Goal: Task Accomplishment & Management: Use online tool/utility

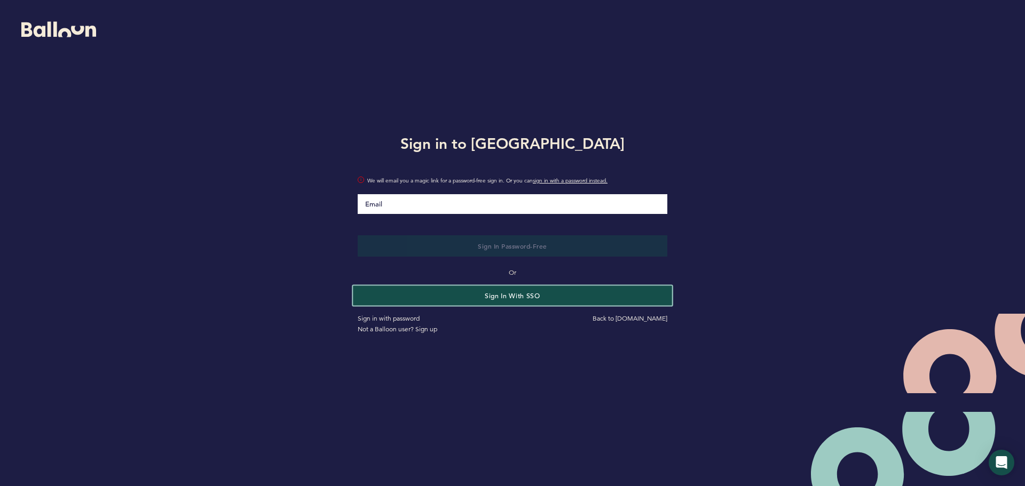
click at [518, 292] on button "Sign in with SSO" at bounding box center [512, 296] width 319 height 20
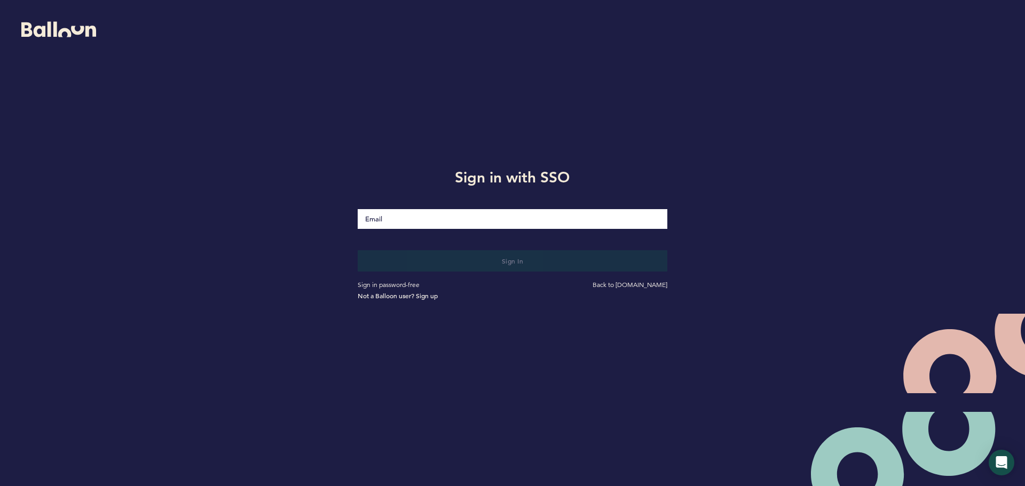
click at [447, 220] on input "Email" at bounding box center [513, 219] width 310 height 20
click at [469, 225] on input "Email" at bounding box center [513, 219] width 310 height 20
type input "[EMAIL_ADDRESS][DOMAIN_NAME]"
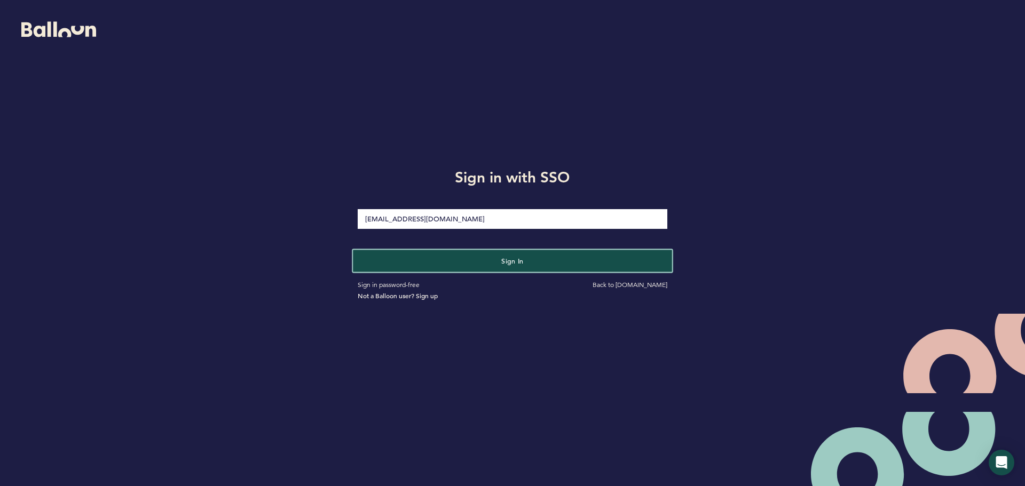
click at [481, 261] on button "Sign in" at bounding box center [512, 261] width 319 height 22
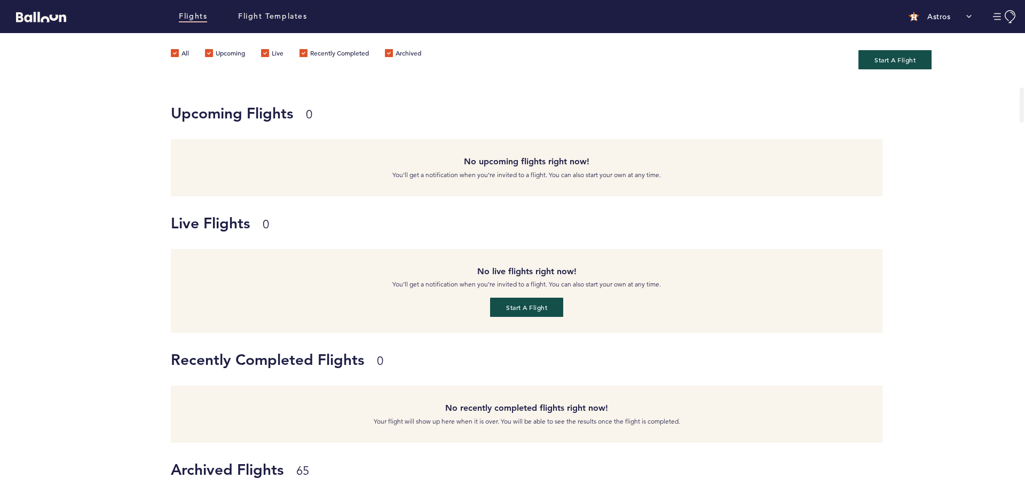
click at [918, 131] on div "Upcoming Flights 0 No upcoming flights right now! You’ll get a notification whe…" at bounding box center [598, 141] width 854 height 110
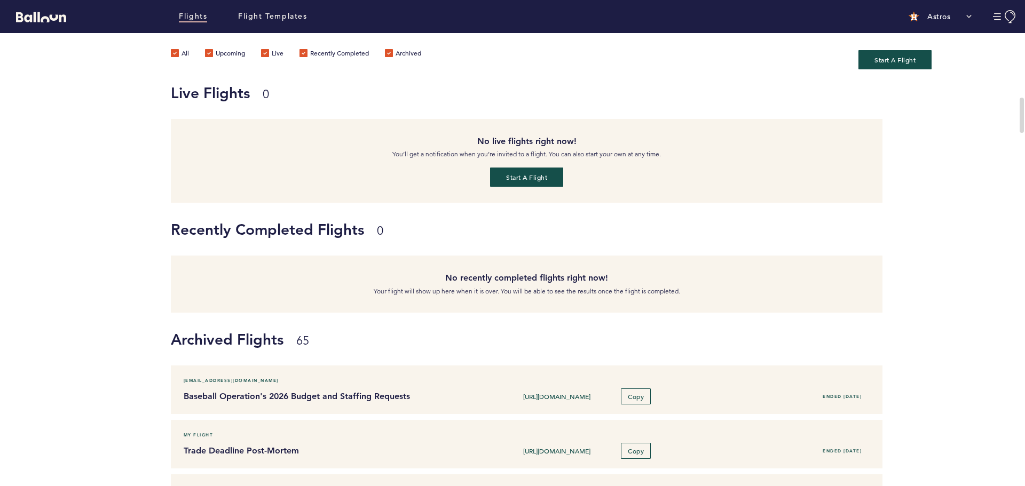
scroll to position [85, 0]
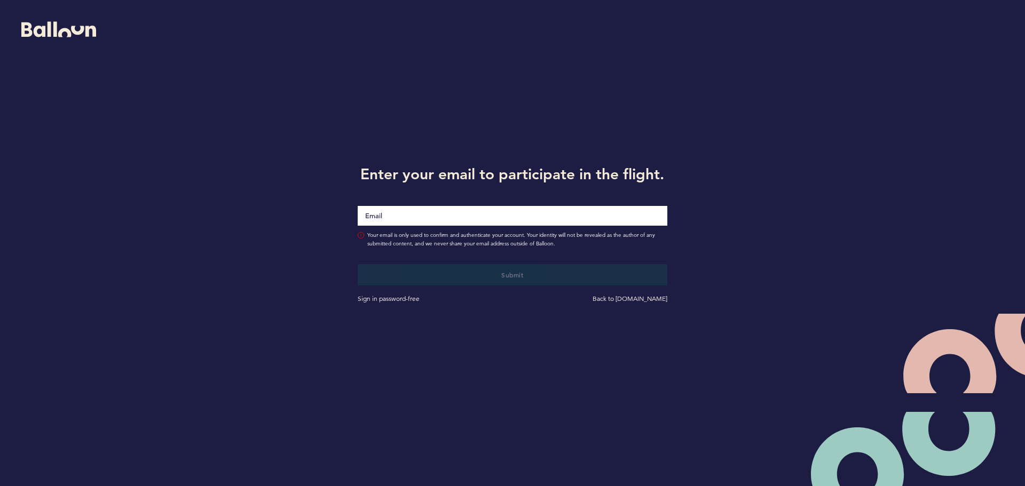
click at [548, 212] on input "Email" at bounding box center [513, 216] width 310 height 20
type input "[EMAIL_ADDRESS][DOMAIN_NAME]"
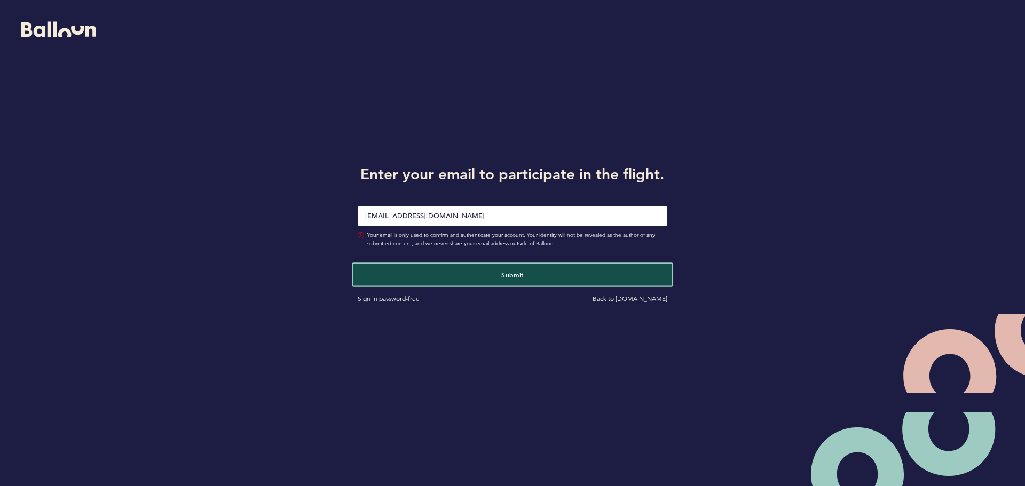
click at [482, 279] on button "Submit" at bounding box center [512, 275] width 319 height 22
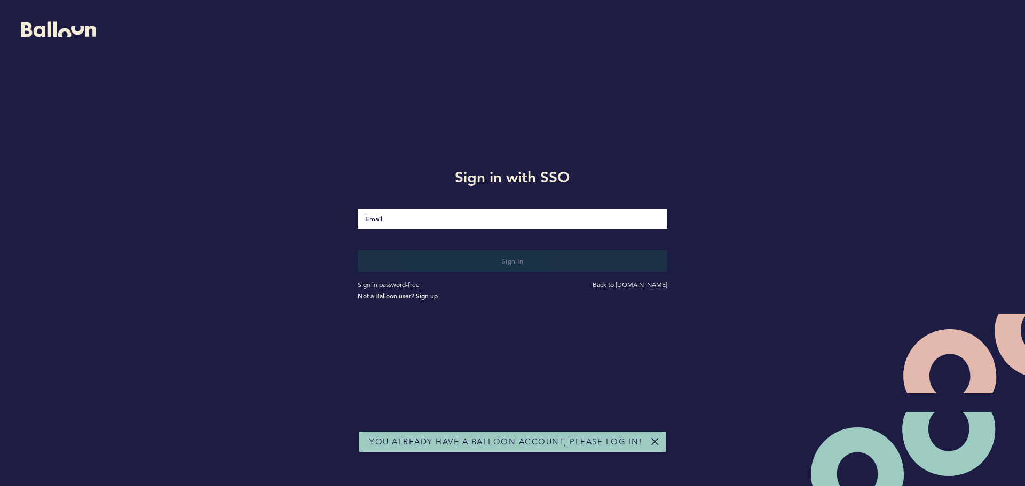
click at [487, 226] on input "Email" at bounding box center [513, 219] width 310 height 20
type input "[EMAIL_ADDRESS][DOMAIN_NAME]"
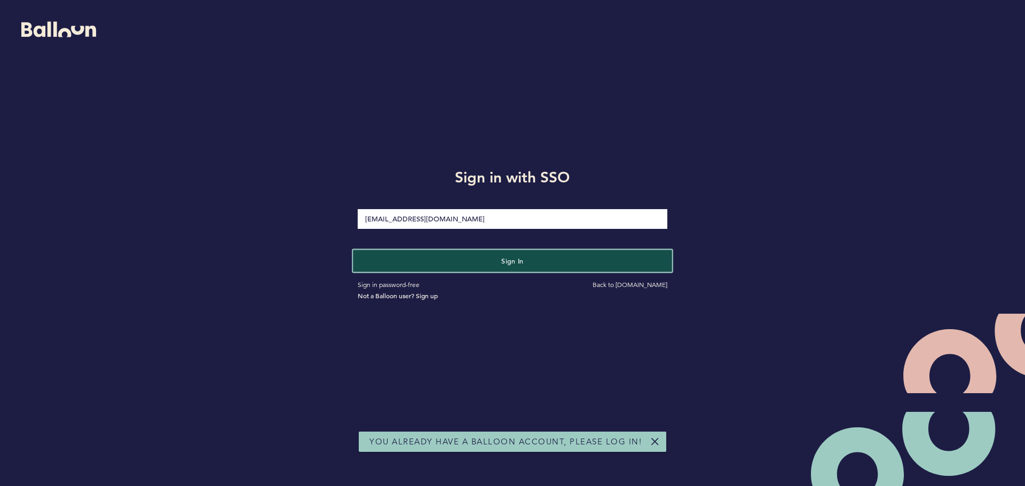
click at [486, 262] on button "Sign in" at bounding box center [512, 261] width 319 height 22
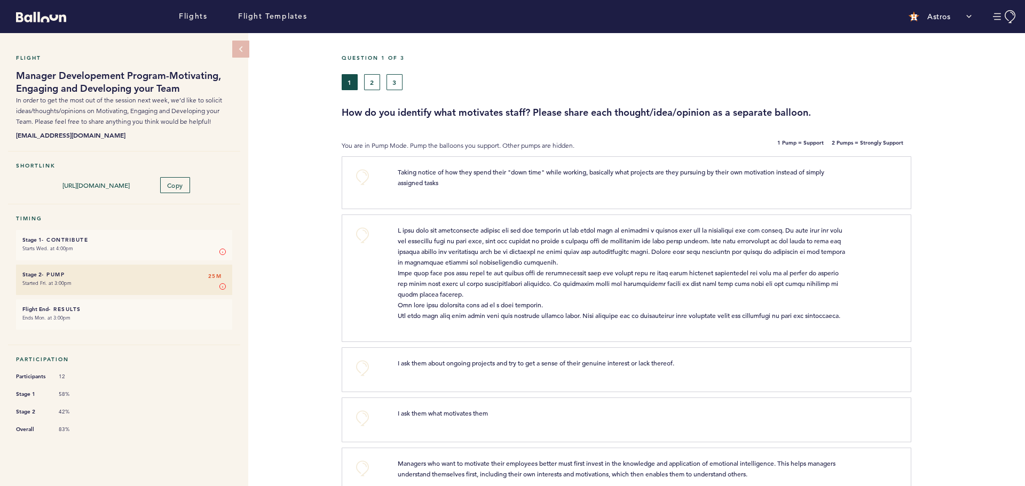
click at [942, 206] on div at bounding box center [968, 187] width 114 height 56
click at [357, 176] on button "+0" at bounding box center [362, 177] width 21 height 21
click at [995, 181] on div at bounding box center [968, 187] width 114 height 56
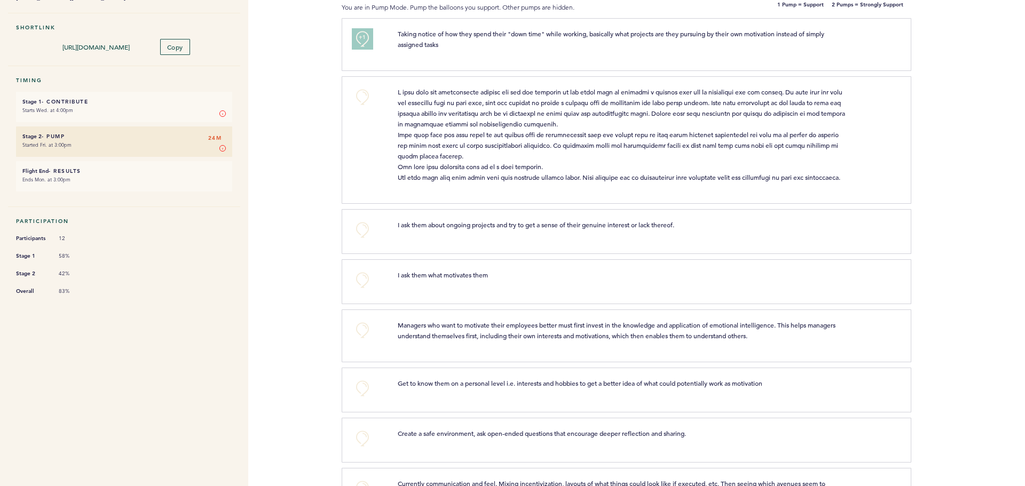
scroll to position [199, 0]
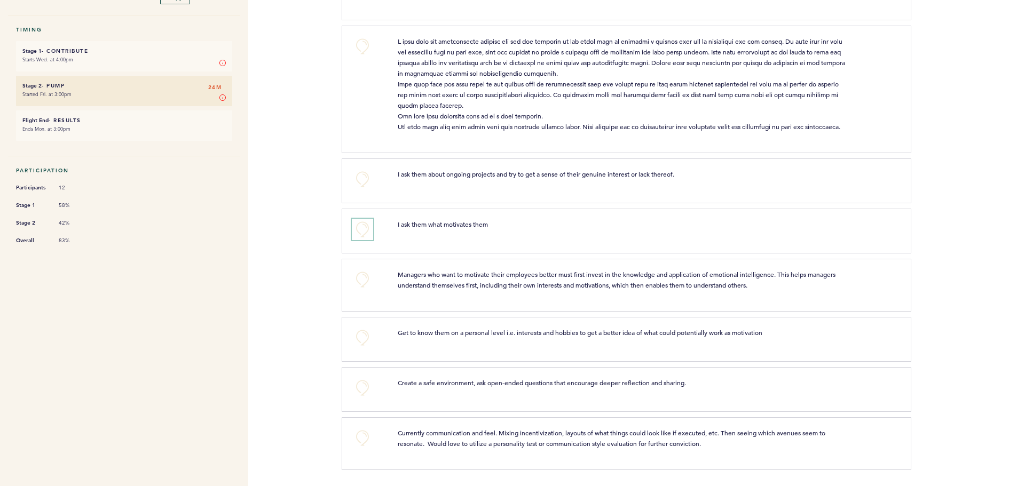
click at [358, 225] on button "+0" at bounding box center [362, 229] width 21 height 21
click at [322, 322] on div "Flights Flight Templates Astros Segments Team & Subscription [EMAIL_ADDRESS][DO…" at bounding box center [512, 243] width 1025 height 486
click at [362, 336] on button "+0" at bounding box center [362, 337] width 21 height 21
click at [359, 395] on button "+0" at bounding box center [362, 387] width 21 height 21
click at [312, 416] on div "Flights Flight Templates Astros Segments Team & Subscription [EMAIL_ADDRESS][DO…" at bounding box center [512, 243] width 1025 height 486
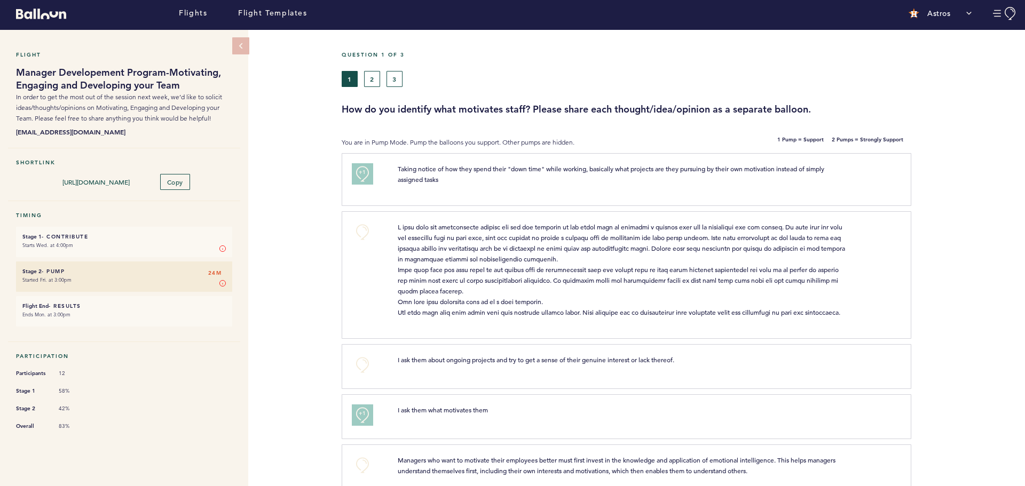
scroll to position [0, 0]
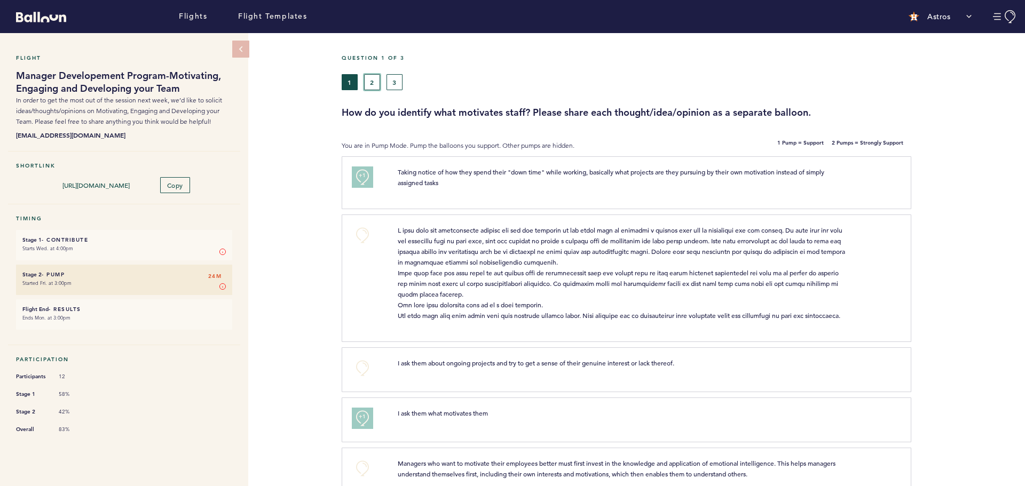
click at [371, 78] on button "2" at bounding box center [372, 82] width 16 height 16
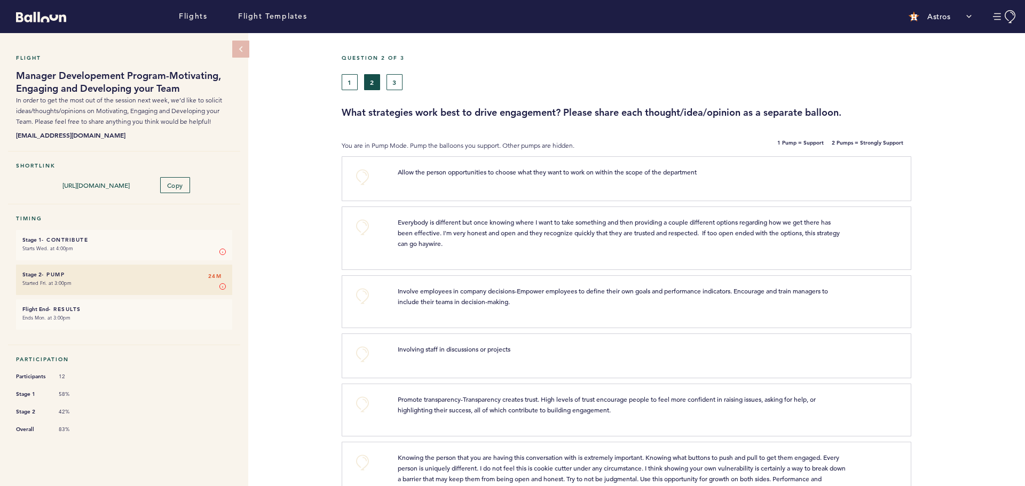
click at [317, 223] on div "Flight Manager Developement Program-Motivating, Engaging and Developing your Te…" at bounding box center [512, 259] width 1025 height 453
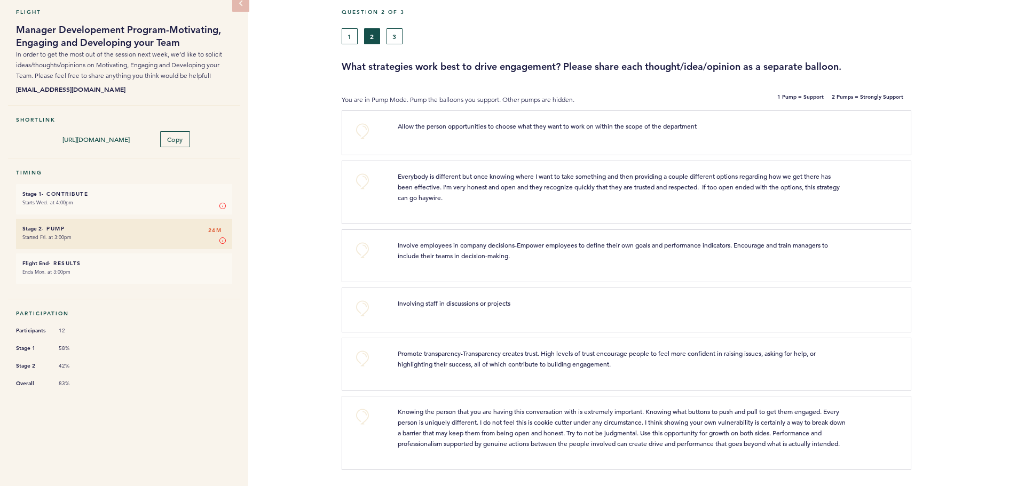
scroll to position [88, 0]
click at [356, 171] on button "+0" at bounding box center [362, 181] width 21 height 21
click at [355, 348] on button "+0" at bounding box center [362, 358] width 21 height 21
click at [361, 406] on button "+0" at bounding box center [362, 416] width 21 height 21
click at [993, 167] on div at bounding box center [968, 196] width 114 height 66
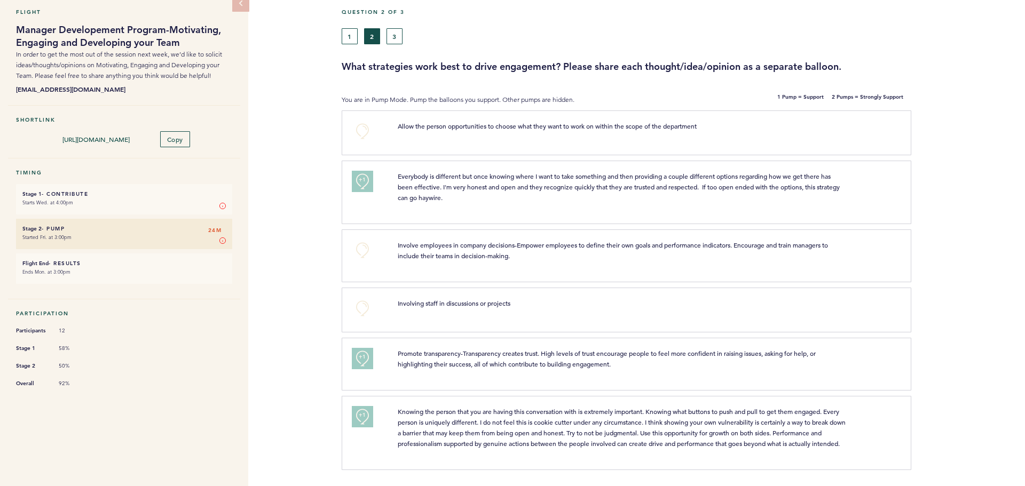
click at [982, 232] on div at bounding box center [968, 260] width 114 height 56
click at [966, 232] on div at bounding box center [968, 260] width 114 height 56
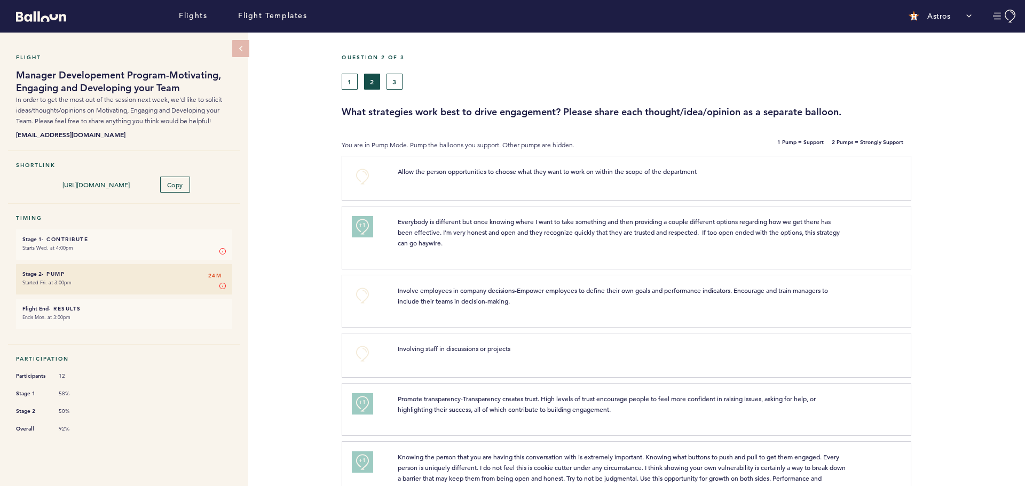
scroll to position [0, 0]
click at [396, 81] on button "3" at bounding box center [395, 82] width 16 height 16
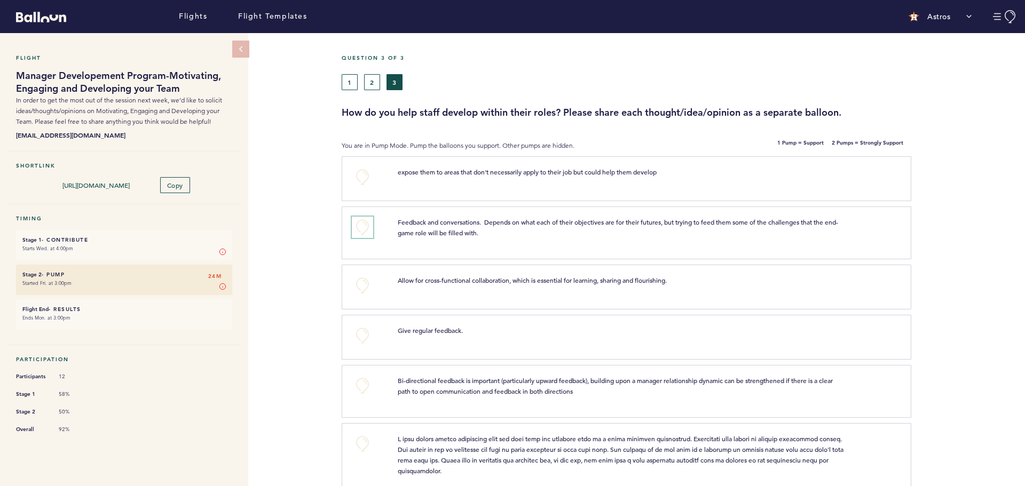
click at [362, 226] on button "+0" at bounding box center [362, 227] width 21 height 21
click at [362, 337] on button "+0" at bounding box center [362, 335] width 21 height 21
click at [958, 233] on div at bounding box center [968, 237] width 114 height 56
click at [997, 187] on div at bounding box center [968, 183] width 114 height 48
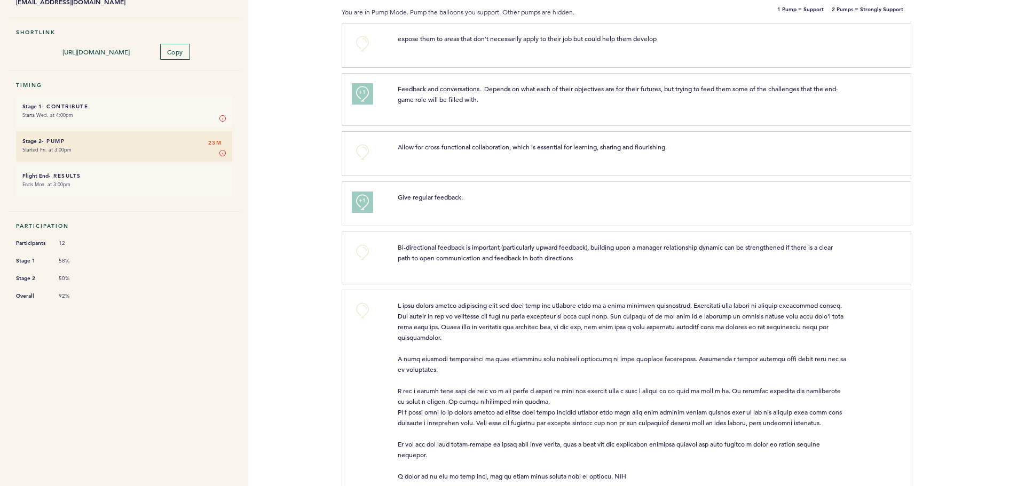
scroll to position [165, 0]
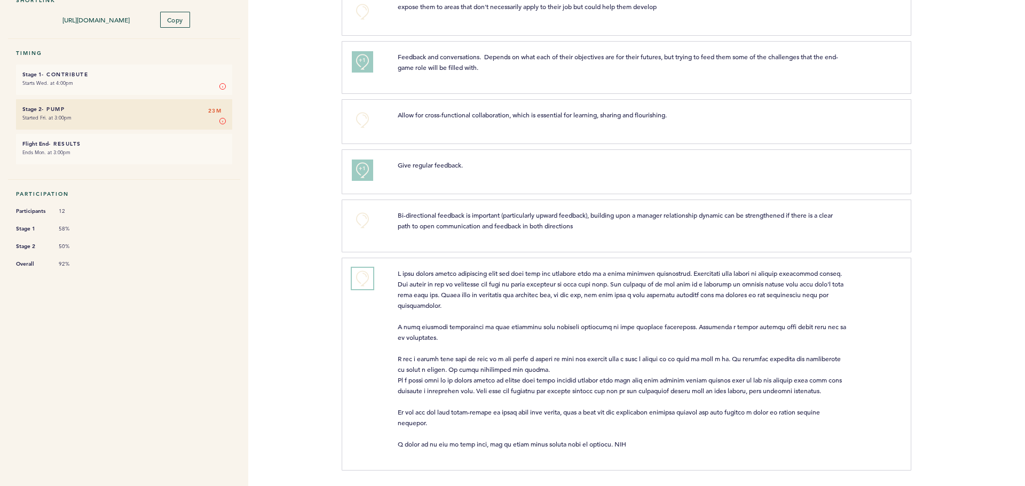
click at [360, 276] on button "+0" at bounding box center [362, 278] width 21 height 21
